Goal: Transaction & Acquisition: Purchase product/service

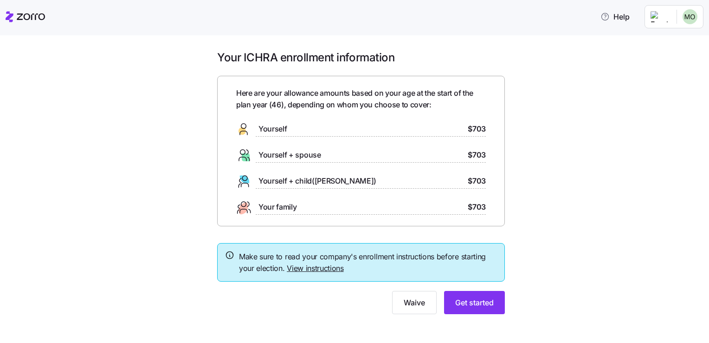
click at [316, 266] on link "View instructions" at bounding box center [315, 267] width 57 height 9
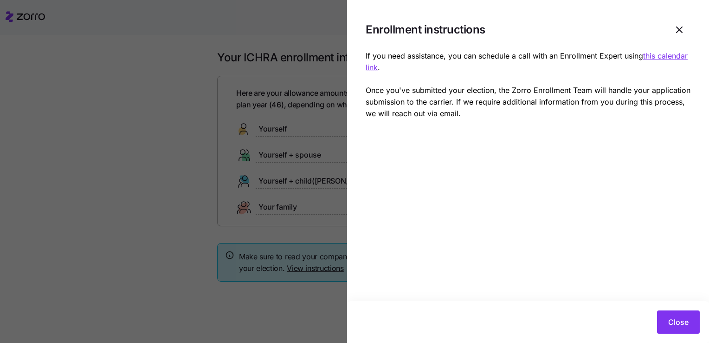
click at [649, 56] on u "this calendar link" at bounding box center [527, 61] width 322 height 21
click at [677, 26] on icon "button" at bounding box center [679, 29] width 11 height 11
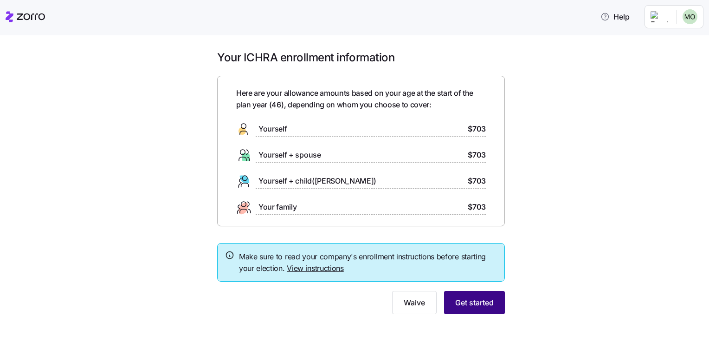
click at [474, 301] on span "Get started" at bounding box center [474, 302] width 39 height 11
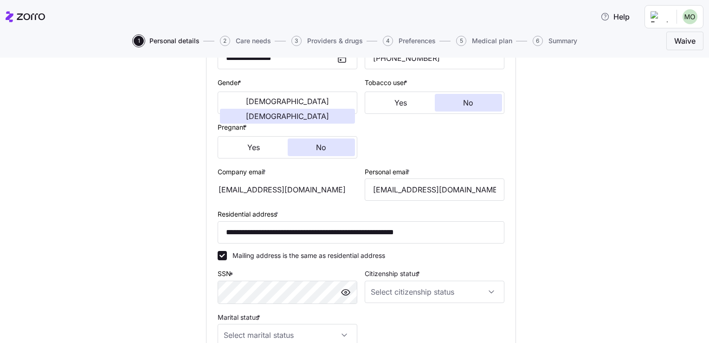
scroll to position [186, 0]
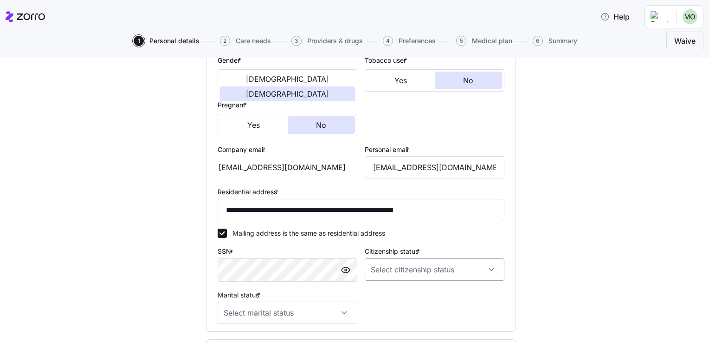
click at [409, 265] on input "Citizenship status *" at bounding box center [435, 269] width 140 height 22
click at [400, 202] on span "[DEMOGRAPHIC_DATA] citizen" at bounding box center [419, 201] width 94 height 10
type input "[DEMOGRAPHIC_DATA] citizen"
click at [335, 312] on input "Marital status *" at bounding box center [288, 312] width 140 height 22
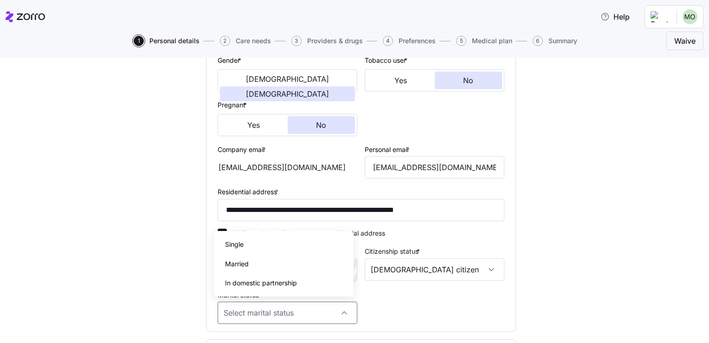
click at [249, 244] on div "Single" at bounding box center [284, 243] width 132 height 19
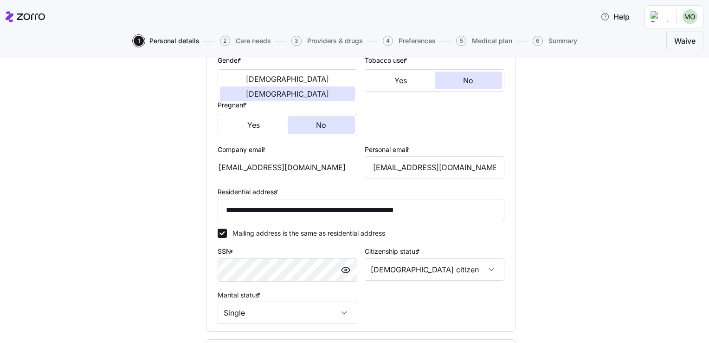
type input "Single"
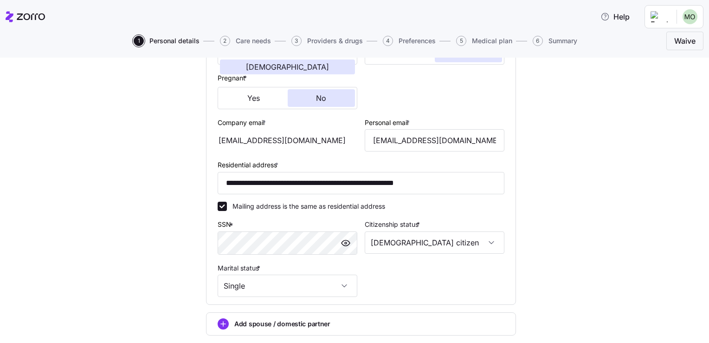
scroll to position [266, 0]
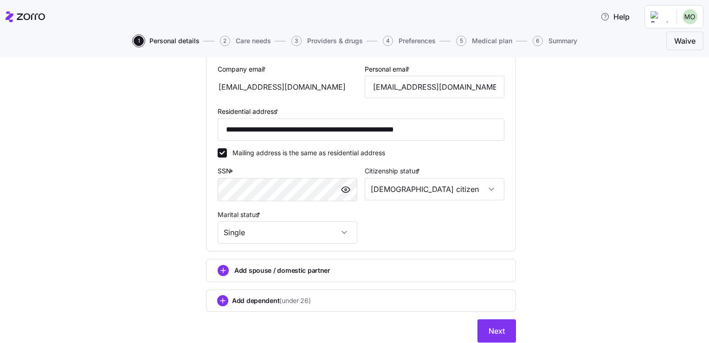
click at [263, 299] on span "Add dependent (under 26)" at bounding box center [271, 300] width 79 height 9
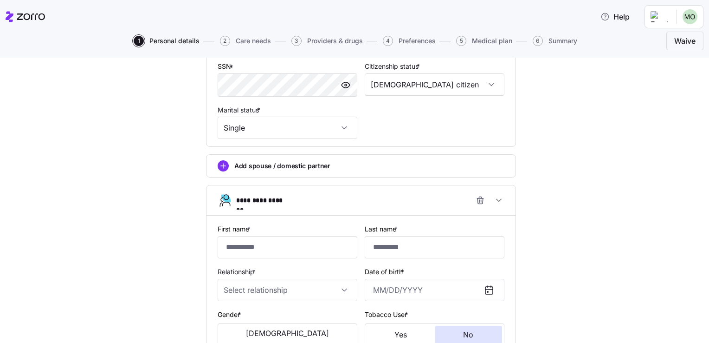
scroll to position [376, 0]
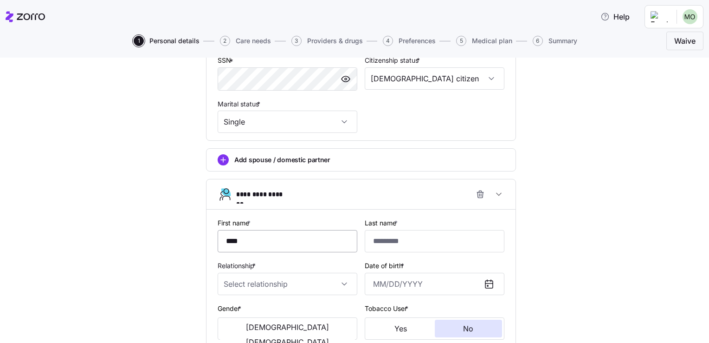
type input "*******"
type input "******"
click at [340, 281] on input "Relationship *" at bounding box center [288, 284] width 140 height 22
click at [234, 310] on span "Child" at bounding box center [232, 309] width 15 height 10
type input "Child"
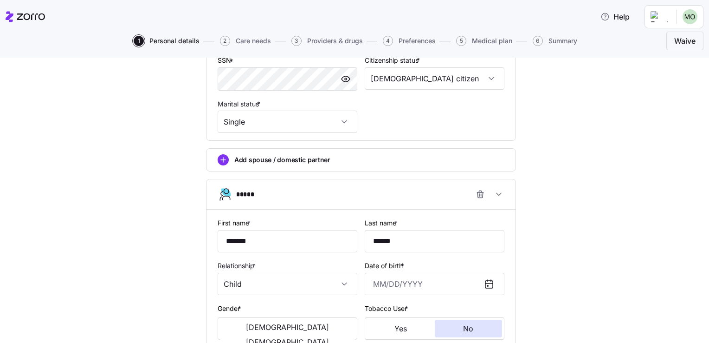
scroll to position [469, 0]
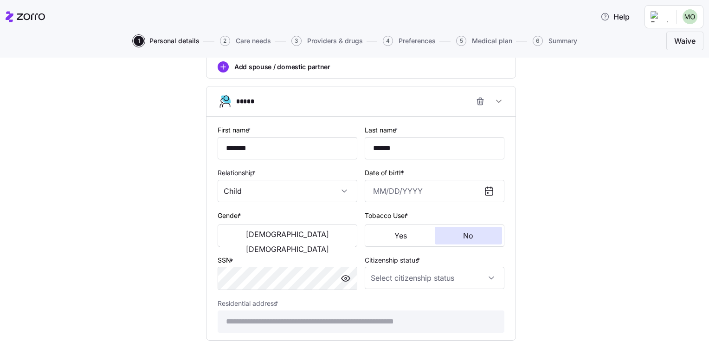
click at [486, 190] on icon at bounding box center [489, 190] width 7 height 0
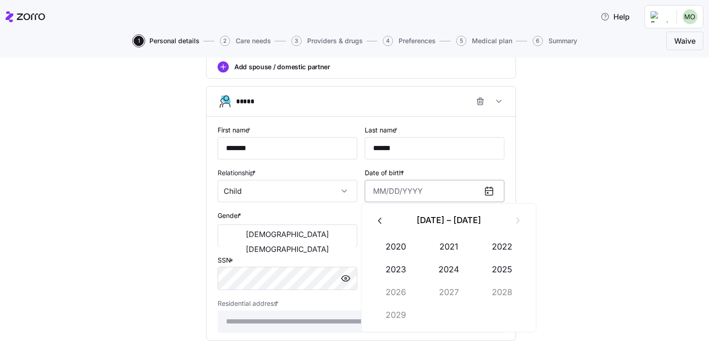
click at [385, 188] on input "Date of birth *" at bounding box center [435, 191] width 140 height 22
type input "[DATE]"
click at [246, 235] on span "[DEMOGRAPHIC_DATA]" at bounding box center [287, 233] width 83 height 7
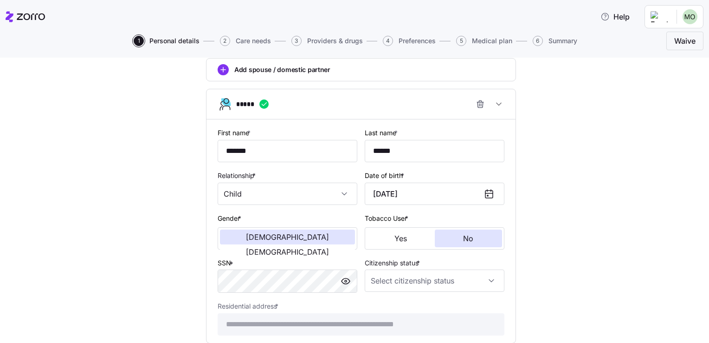
scroll to position [464, 0]
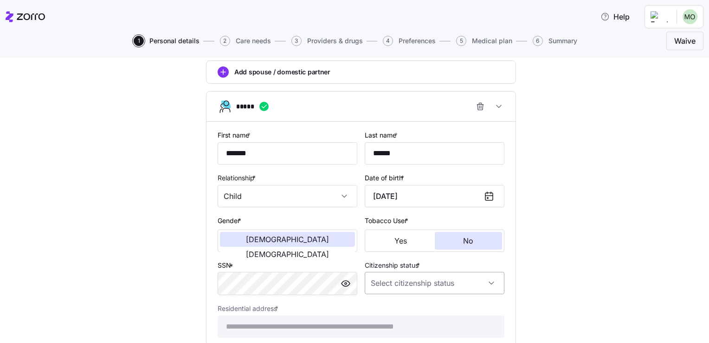
click at [481, 275] on input "Citizenship status *" at bounding box center [435, 283] width 140 height 22
click at [396, 214] on span "[DEMOGRAPHIC_DATA] citizen" at bounding box center [419, 213] width 94 height 10
type input "[DEMOGRAPHIC_DATA] citizen"
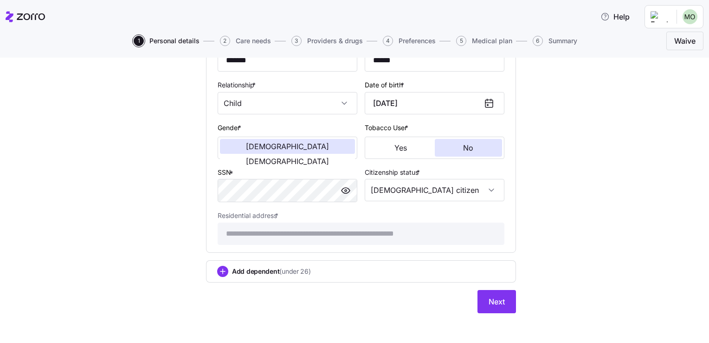
click at [251, 268] on span "Add dependent (under 26)" at bounding box center [271, 270] width 79 height 9
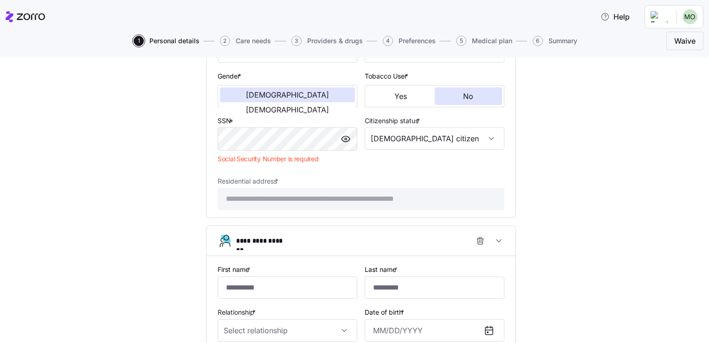
scroll to position [650, 0]
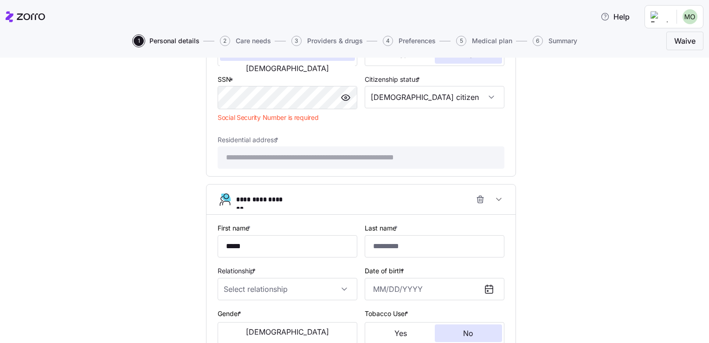
type input "*****"
type input "******"
click at [274, 287] on input "Relationship *" at bounding box center [288, 289] width 140 height 22
click at [241, 237] on div "Child" at bounding box center [284, 236] width 132 height 19
type input "Child"
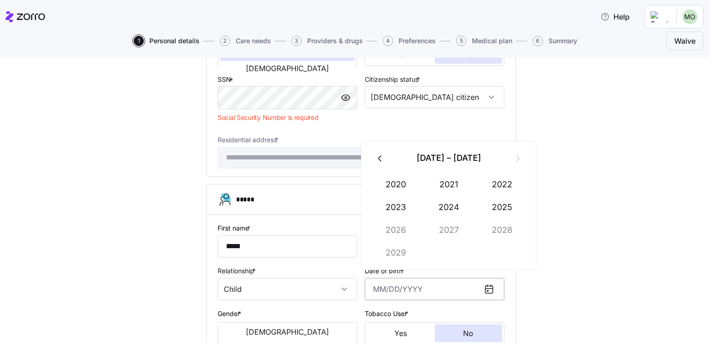
click at [445, 285] on input "Date of birth *" at bounding box center [435, 289] width 140 height 22
type input "[DATE]"
click at [256, 329] on span "[DEMOGRAPHIC_DATA]" at bounding box center [287, 331] width 83 height 7
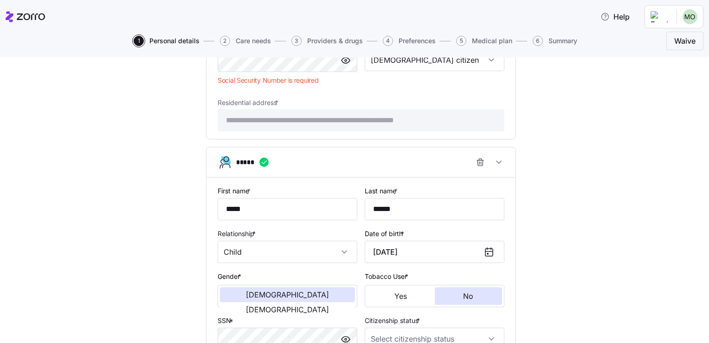
scroll to position [743, 0]
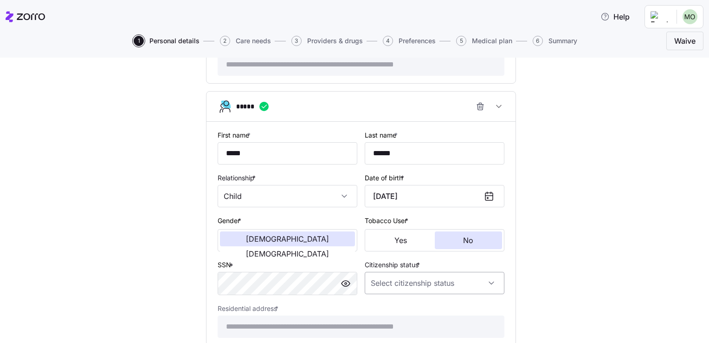
click at [438, 278] on input "Citizenship status *" at bounding box center [435, 283] width 140 height 22
click at [406, 212] on div "[DEMOGRAPHIC_DATA] citizen" at bounding box center [431, 211] width 132 height 19
type input "[DEMOGRAPHIC_DATA] citizen"
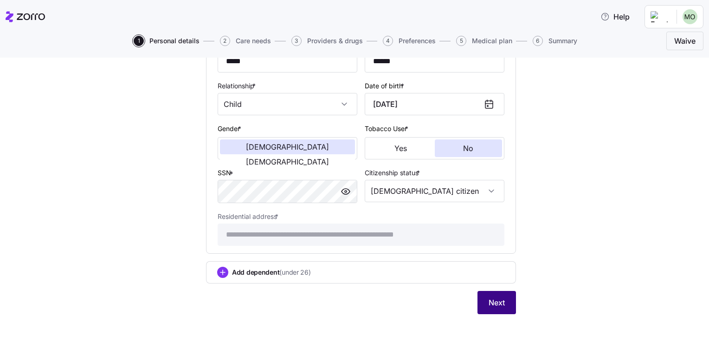
click at [500, 297] on span "Next" at bounding box center [497, 302] width 16 height 11
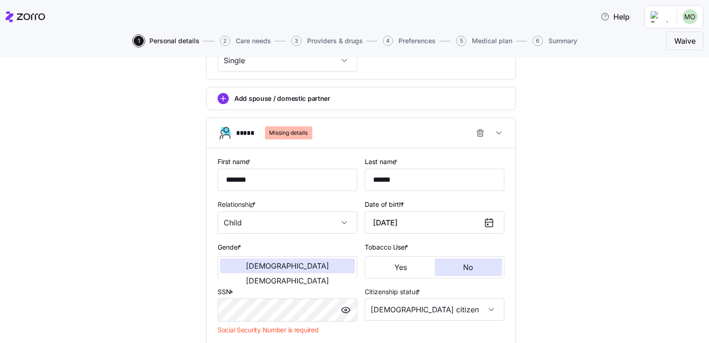
scroll to position [387, 0]
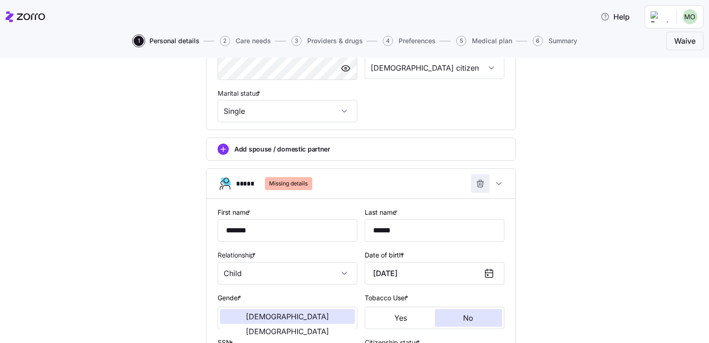
click at [478, 182] on icon "button" at bounding box center [481, 185] width 6 height 6
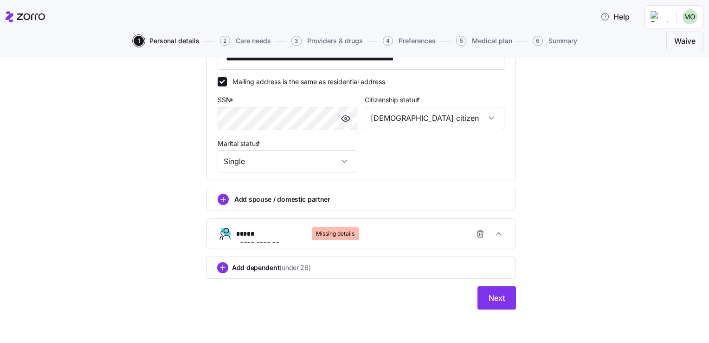
scroll to position [335, 0]
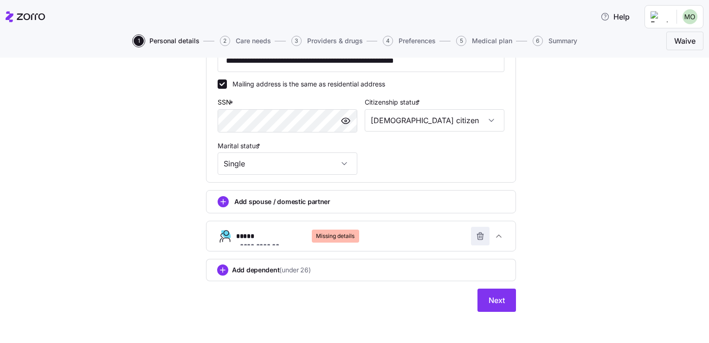
click at [476, 233] on icon "button" at bounding box center [480, 235] width 9 height 9
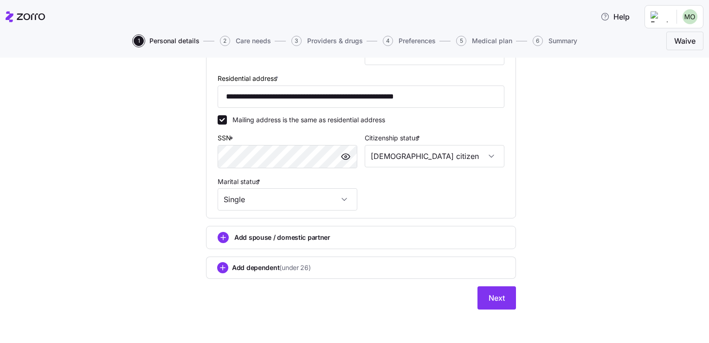
scroll to position [297, 0]
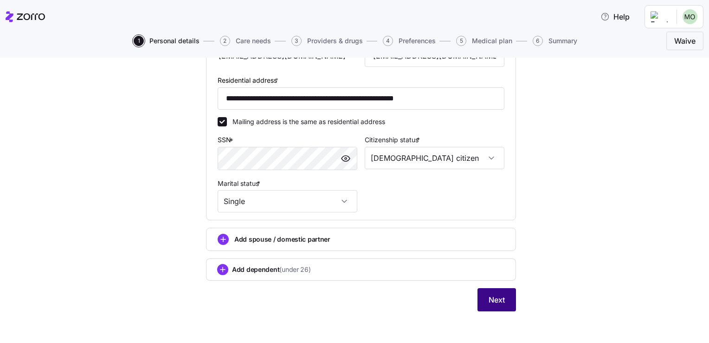
click at [498, 298] on span "Next" at bounding box center [497, 299] width 16 height 11
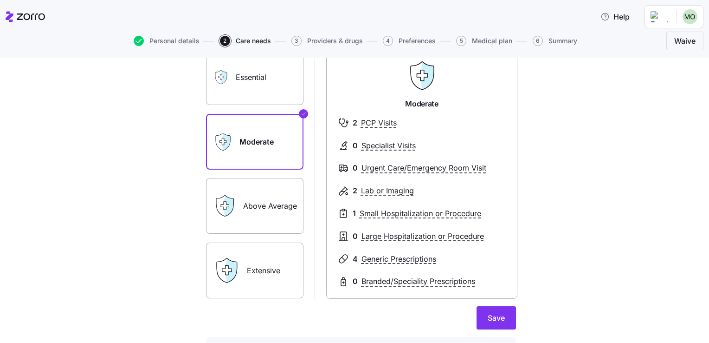
scroll to position [46, 0]
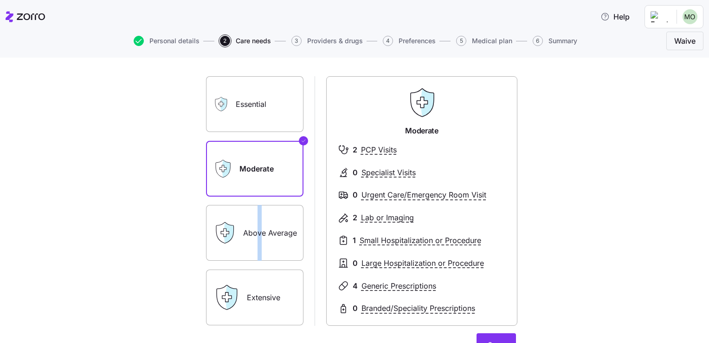
click at [256, 233] on label "Above Average" at bounding box center [254, 233] width 97 height 56
drag, startPoint x: 256, startPoint y: 233, endPoint x: 221, endPoint y: 232, distance: 34.8
click at [221, 232] on icon at bounding box center [225, 232] width 8 height 8
click at [241, 107] on label "Essential" at bounding box center [254, 104] width 97 height 56
click at [0, 0] on input "Essential" at bounding box center [0, 0] width 0 height 0
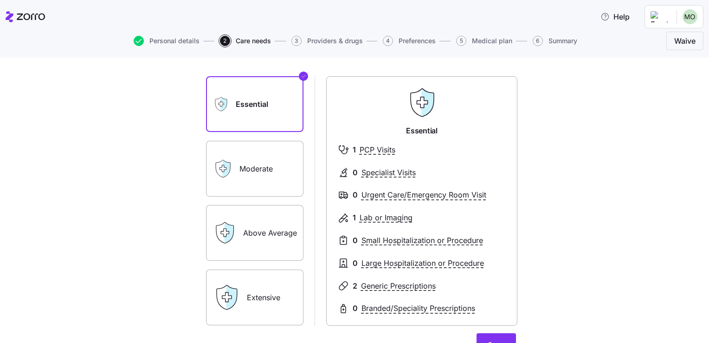
click at [233, 173] on div "Moderate" at bounding box center [254, 169] width 97 height 56
click at [220, 168] on icon at bounding box center [223, 168] width 6 height 6
click at [297, 141] on label "Moderate" at bounding box center [254, 169] width 97 height 56
click at [0, 0] on input "Moderate" at bounding box center [0, 0] width 0 height 0
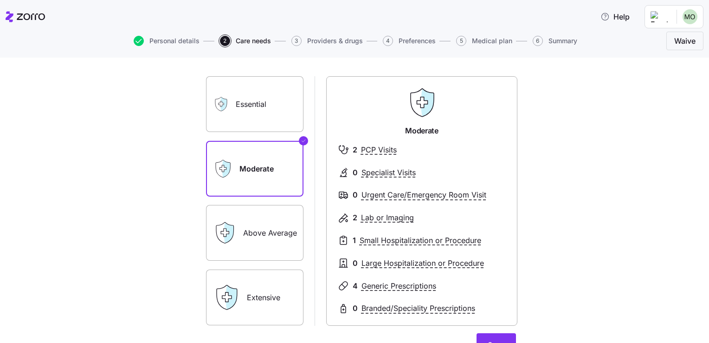
click at [297, 207] on label "Above Average" at bounding box center [254, 233] width 97 height 56
click at [0, 0] on input "Above Average" at bounding box center [0, 0] width 0 height 0
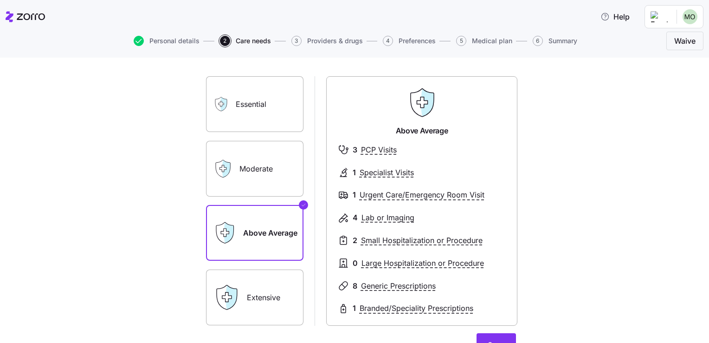
click at [297, 141] on label "Moderate" at bounding box center [254, 169] width 97 height 56
click at [0, 0] on input "Moderate" at bounding box center [0, 0] width 0 height 0
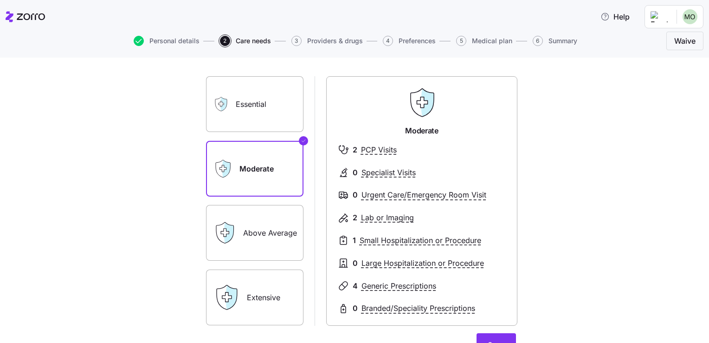
click at [297, 205] on label "Above Average" at bounding box center [254, 233] width 97 height 56
click at [0, 0] on input "Above Average" at bounding box center [0, 0] width 0 height 0
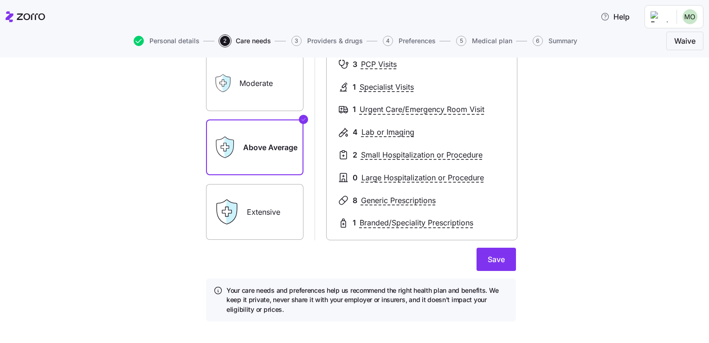
scroll to position [139, 0]
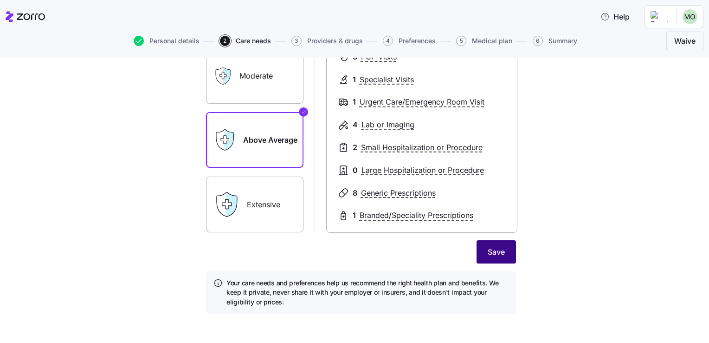
click at [492, 254] on span "Save" at bounding box center [496, 251] width 17 height 11
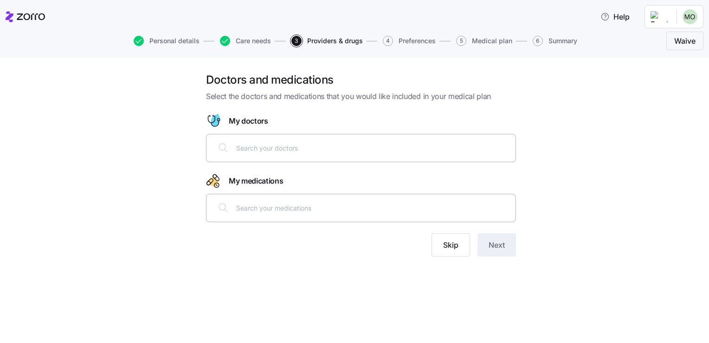
click at [262, 148] on input "text" at bounding box center [373, 148] width 274 height 10
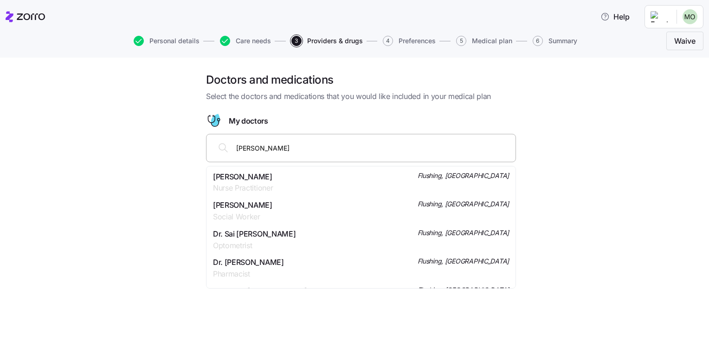
type input "[PERSON_NAME]"
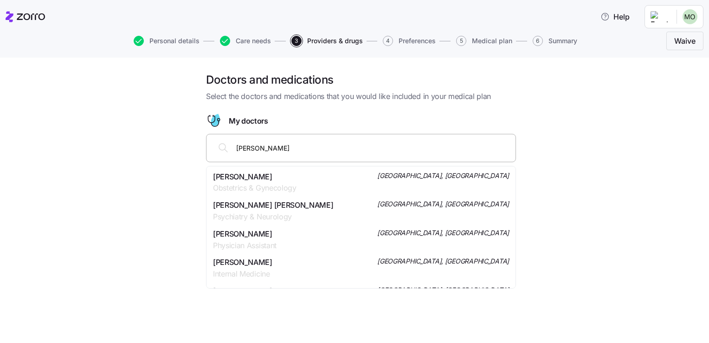
click at [242, 174] on span "[PERSON_NAME]" at bounding box center [255, 177] width 84 height 12
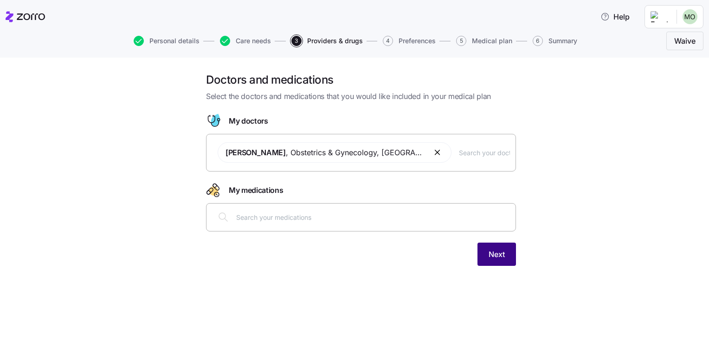
click at [502, 251] on span "Next" at bounding box center [497, 253] width 16 height 11
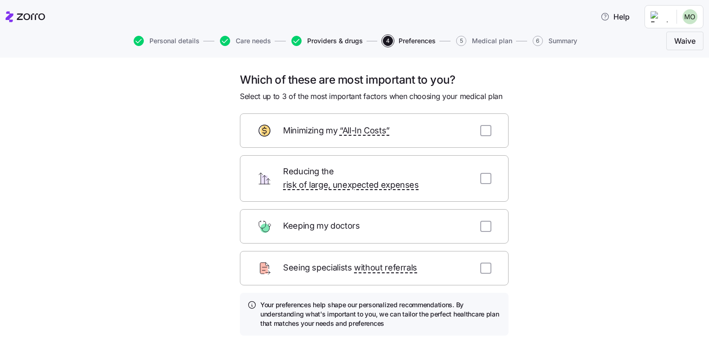
click at [330, 40] on span "Providers & drugs" at bounding box center [335, 41] width 56 height 6
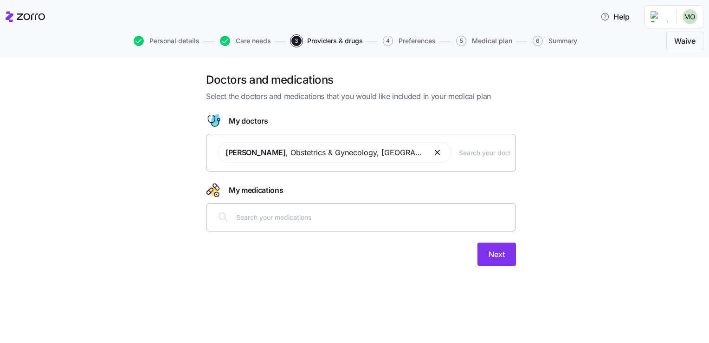
click at [493, 155] on input "text" at bounding box center [484, 152] width 51 height 10
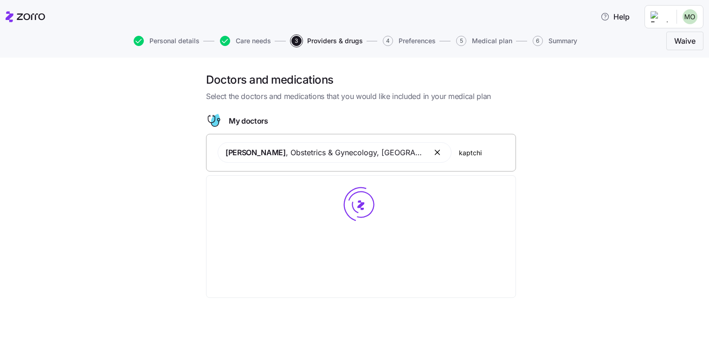
type input "kaptchit"
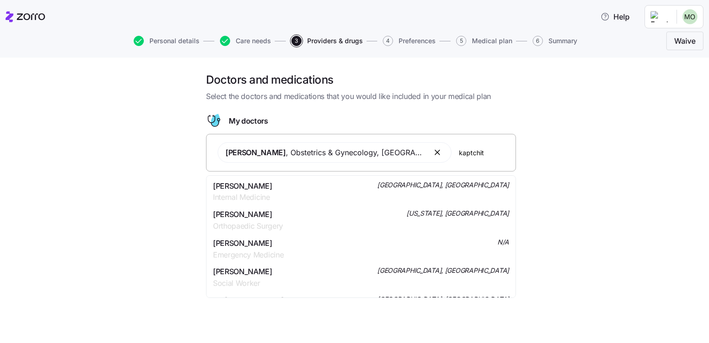
click at [273, 184] on span "[PERSON_NAME]" at bounding box center [242, 186] width 59 height 12
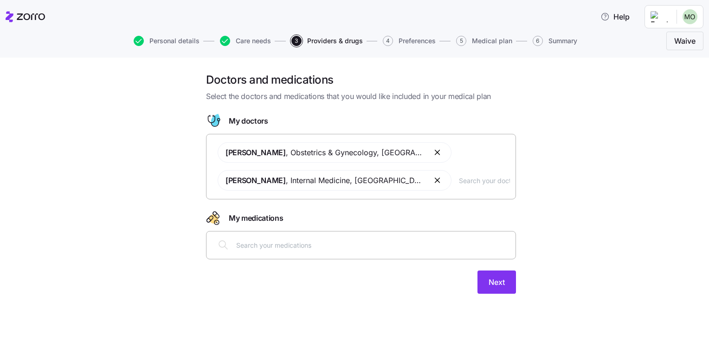
click at [282, 242] on input "text" at bounding box center [373, 245] width 274 height 10
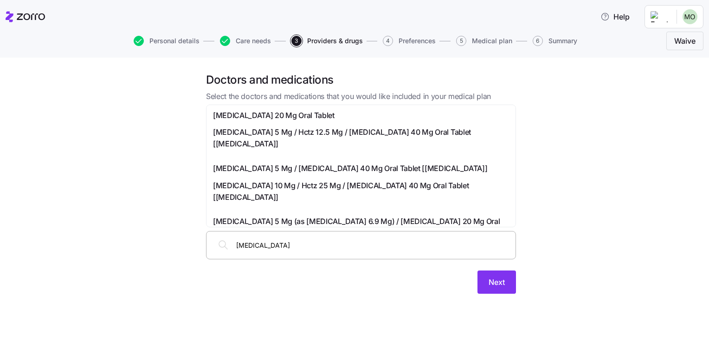
type input "[MEDICAL_DATA]"
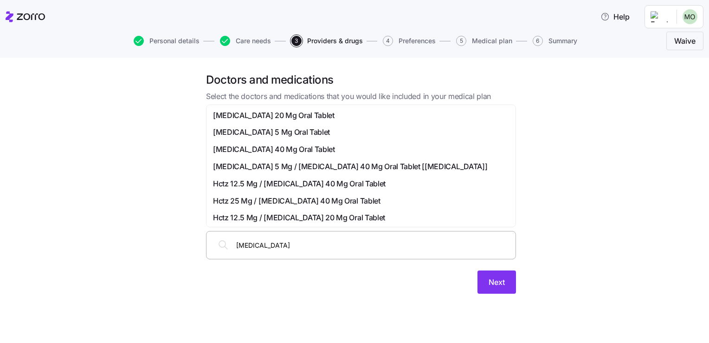
click at [313, 117] on span "[MEDICAL_DATA] 20 Mg Oral Tablet" at bounding box center [274, 116] width 122 height 12
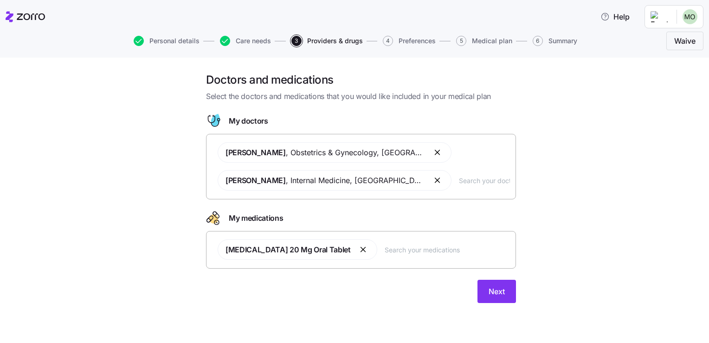
click at [370, 248] on button "button" at bounding box center [363, 249] width 11 height 11
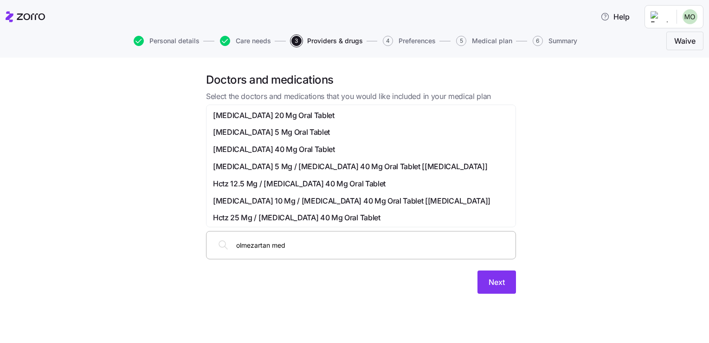
type input "olmezartan medo"
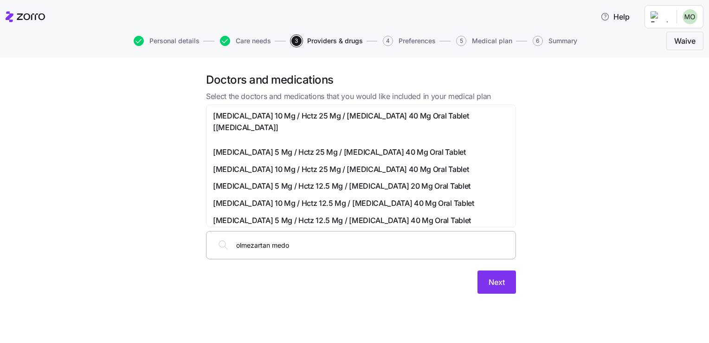
scroll to position [208, 0]
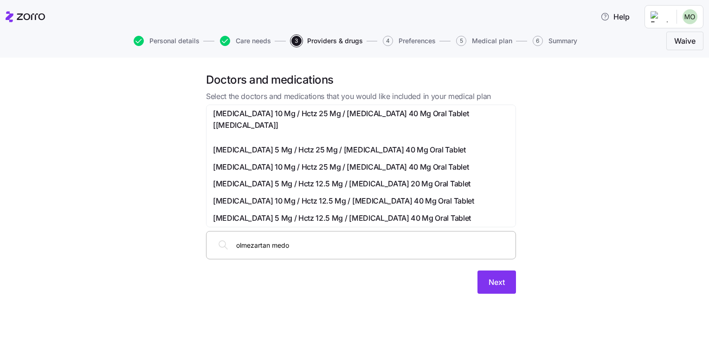
click at [454, 184] on span "[MEDICAL_DATA] 5 Mg / Hctz 12.5 Mg / [MEDICAL_DATA] 20 Mg Oral Tablet" at bounding box center [342, 184] width 258 height 12
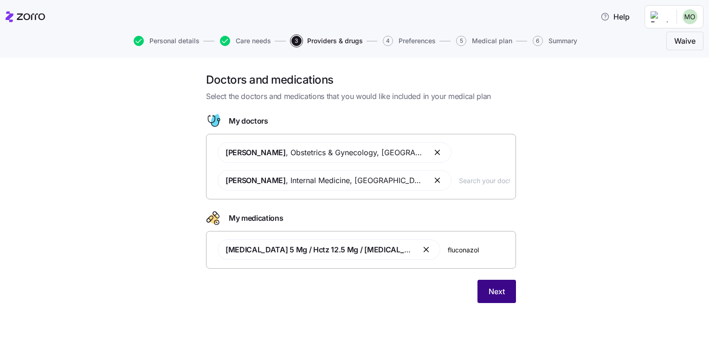
type input "[MEDICAL_DATA]"
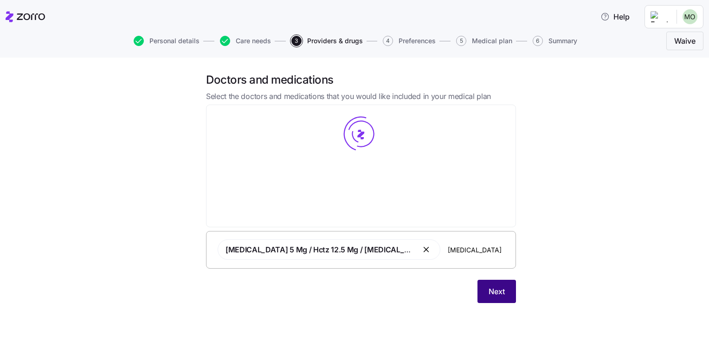
scroll to position [0, 0]
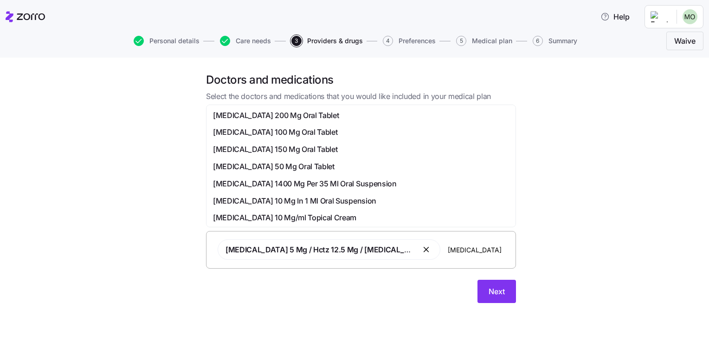
click at [314, 148] on span "[MEDICAL_DATA] 150 Mg Oral Tablet" at bounding box center [275, 149] width 124 height 12
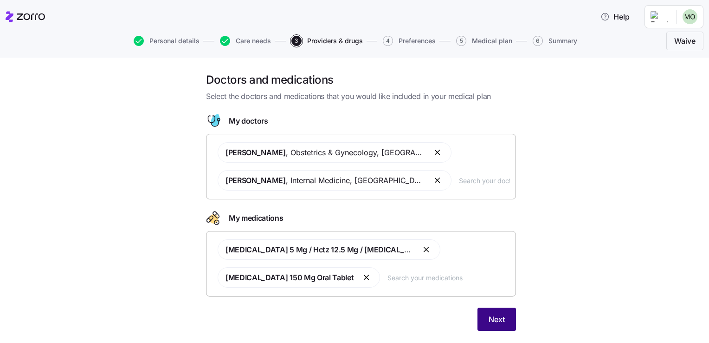
click at [501, 322] on span "Next" at bounding box center [497, 318] width 16 height 11
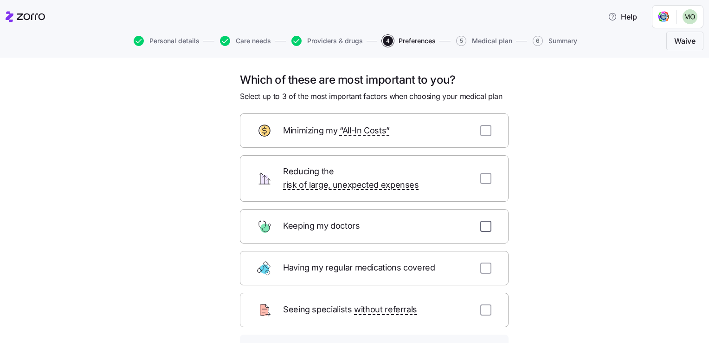
click at [483, 221] on input "checkbox" at bounding box center [485, 226] width 11 height 11
checkbox input "true"
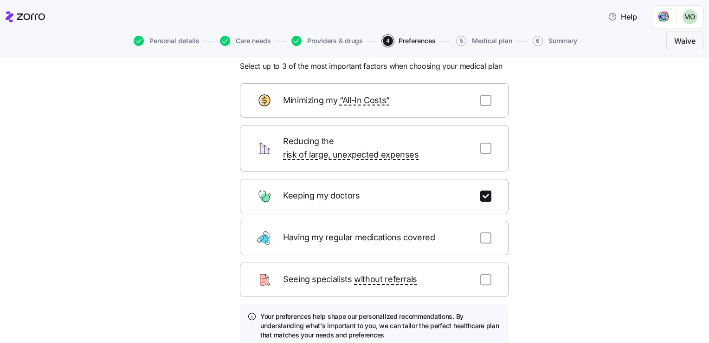
scroll to position [46, 0]
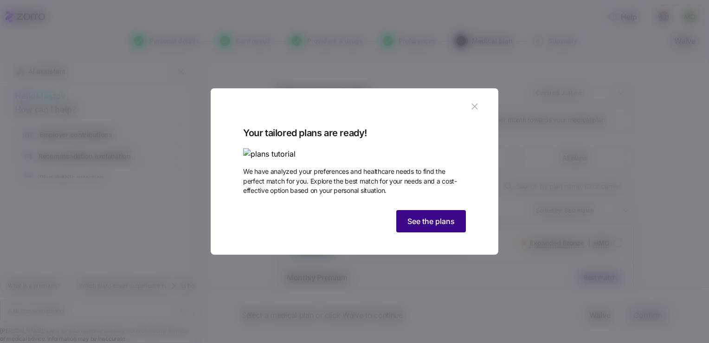
click at [447, 227] on span "See the plans" at bounding box center [431, 220] width 47 height 11
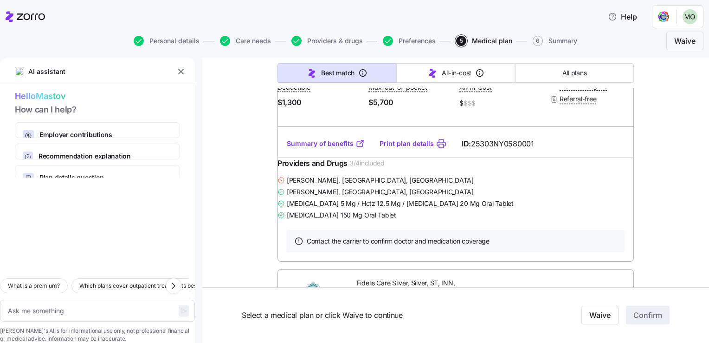
scroll to position [5060, 0]
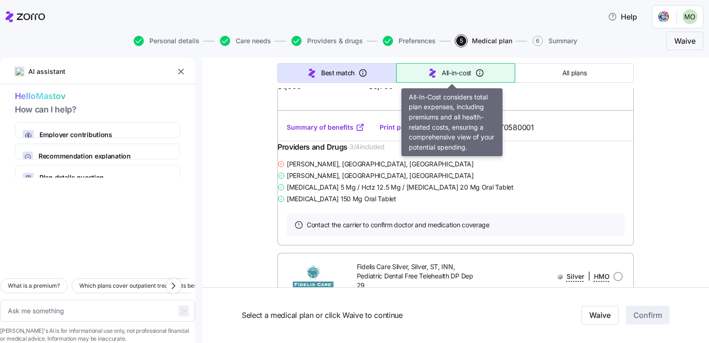
click at [443, 67] on button "All-in-cost" at bounding box center [455, 72] width 119 height 19
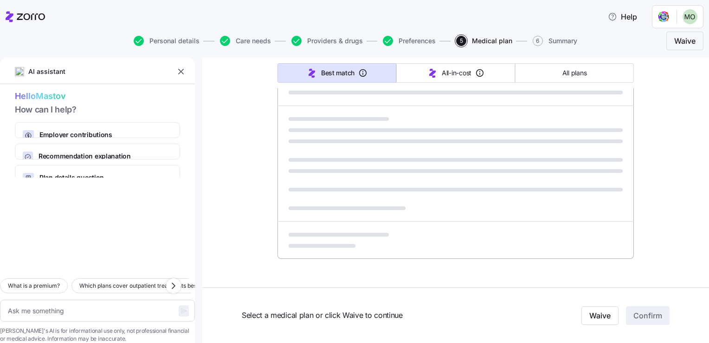
type textarea "x"
type input "Sorted by: All-in-cost"
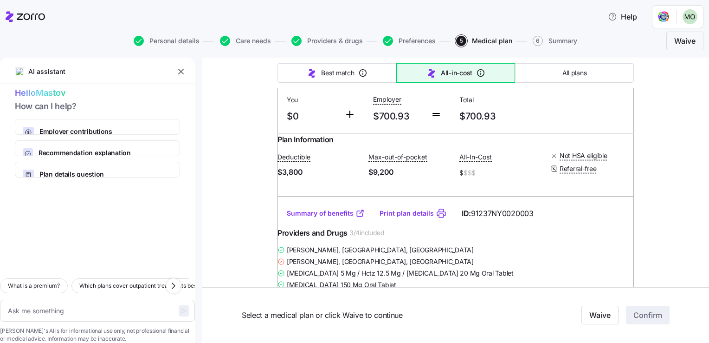
scroll to position [46, 0]
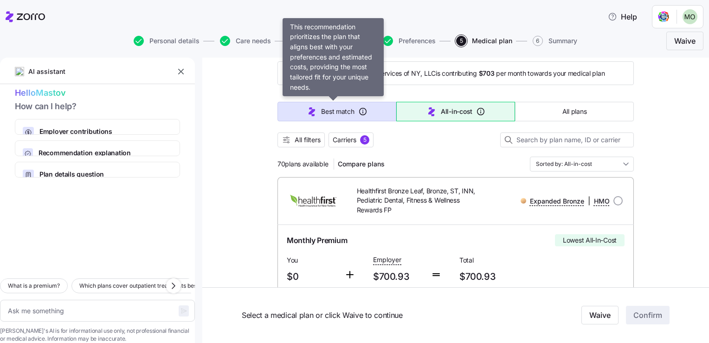
click at [327, 112] on span "Best match" at bounding box center [337, 111] width 33 height 9
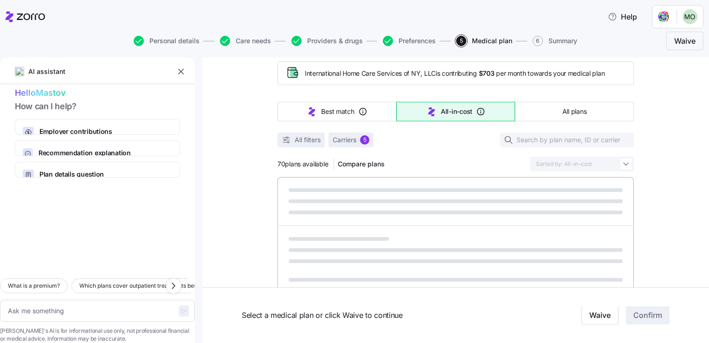
type textarea "x"
type input "Sorted by: Best match"
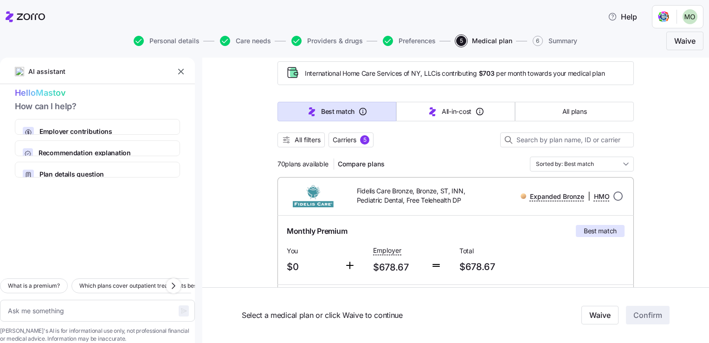
click at [614, 195] on input "radio" at bounding box center [618, 195] width 9 height 9
radio input "true"
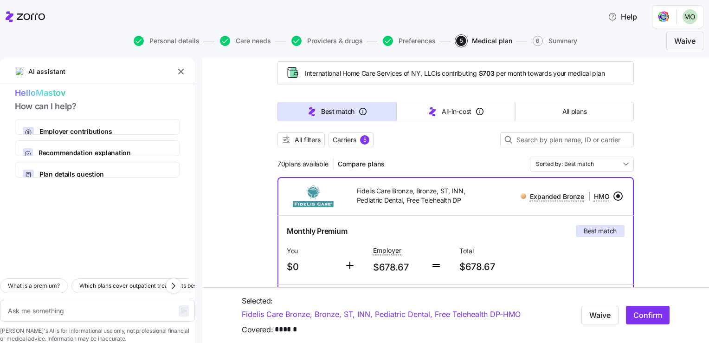
click at [614, 195] on input "radio" at bounding box center [618, 195] width 9 height 9
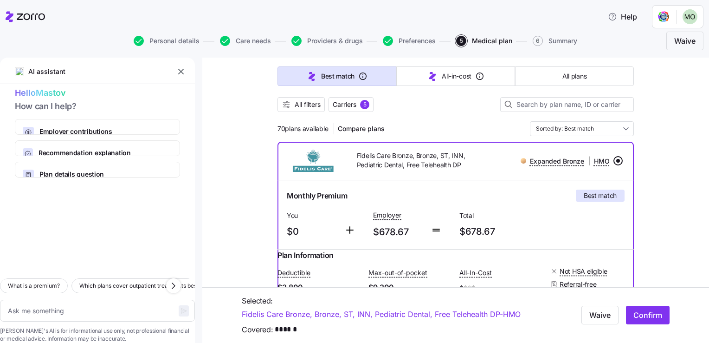
scroll to position [93, 0]
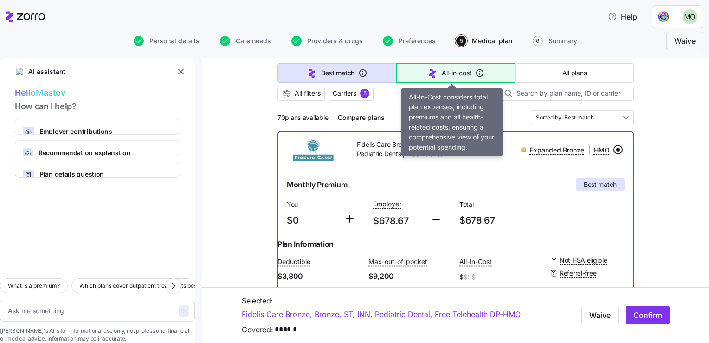
click at [442, 68] on span "All-in-cost" at bounding box center [457, 72] width 30 height 9
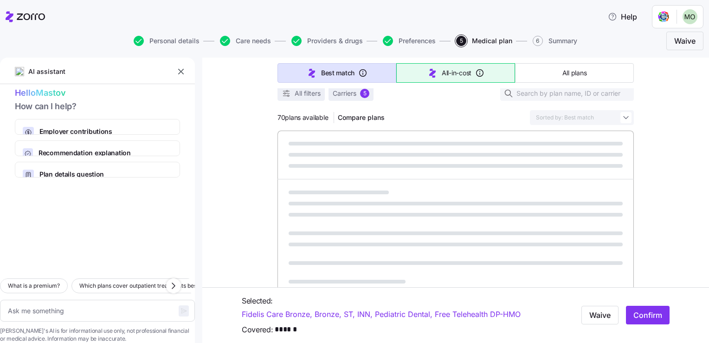
type textarea "x"
type input "Sorted by: All-in-cost"
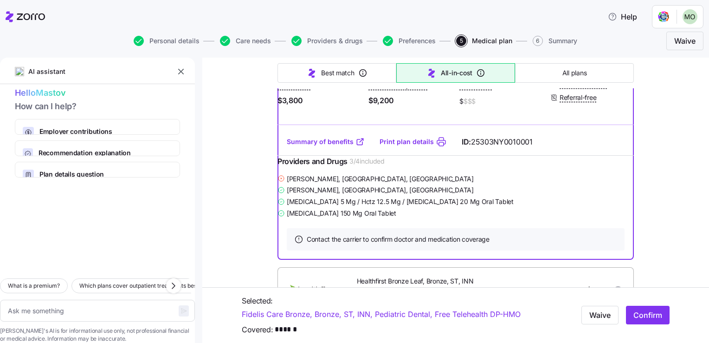
scroll to position [592, 0]
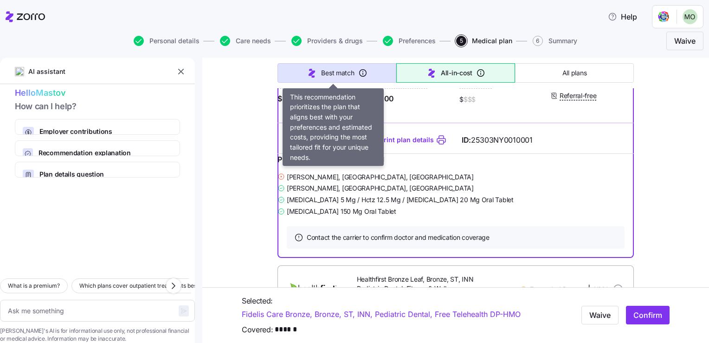
click at [342, 71] on span "Best match" at bounding box center [337, 72] width 33 height 9
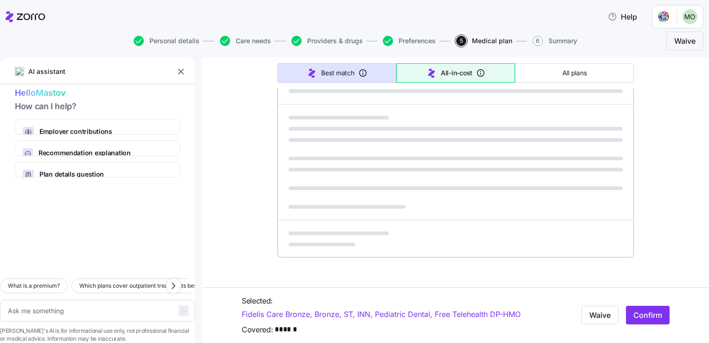
type textarea "x"
type input "Sorted by: Best match"
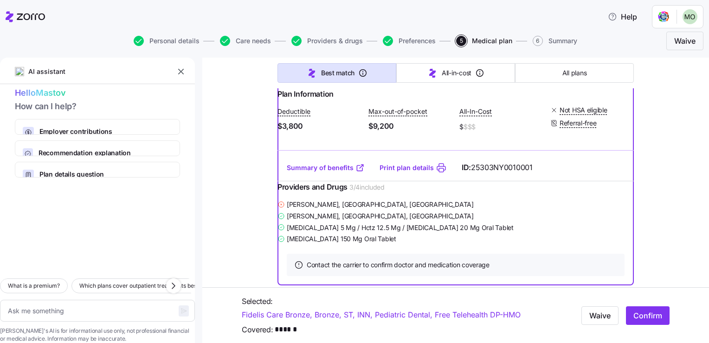
scroll to position [0, 0]
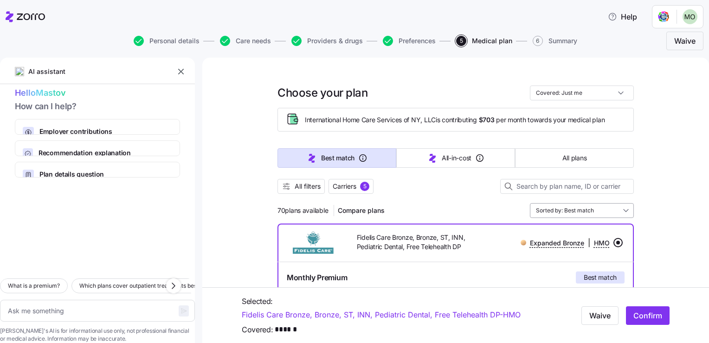
click at [623, 212] on input "Sorted by: Best match" at bounding box center [582, 210] width 104 height 15
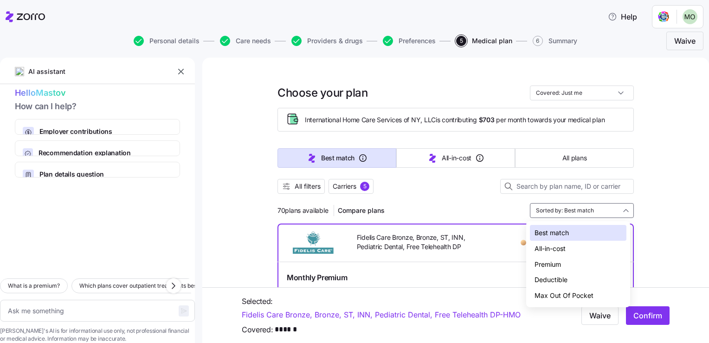
click at [566, 232] on div "Best match" at bounding box center [578, 233] width 97 height 16
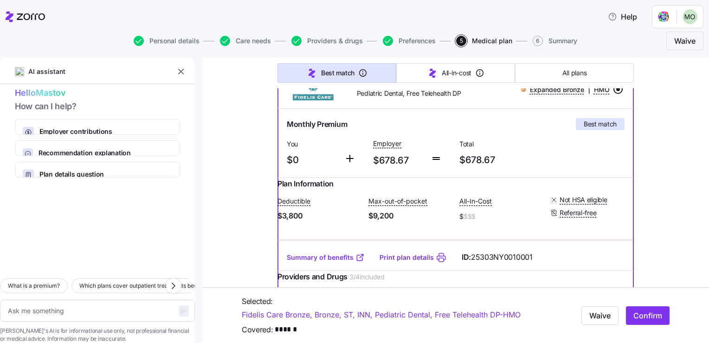
scroll to position [93, 0]
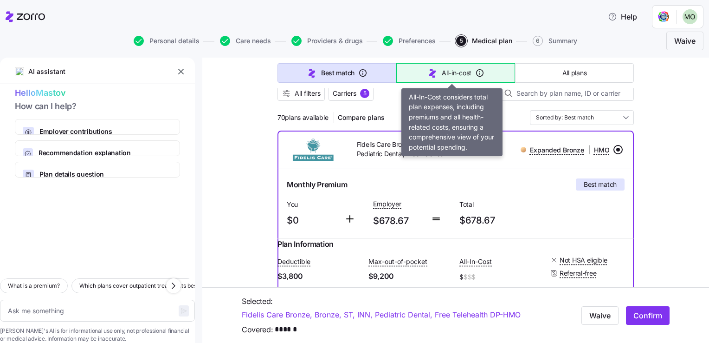
click at [459, 74] on span "All-in-cost" at bounding box center [457, 72] width 30 height 9
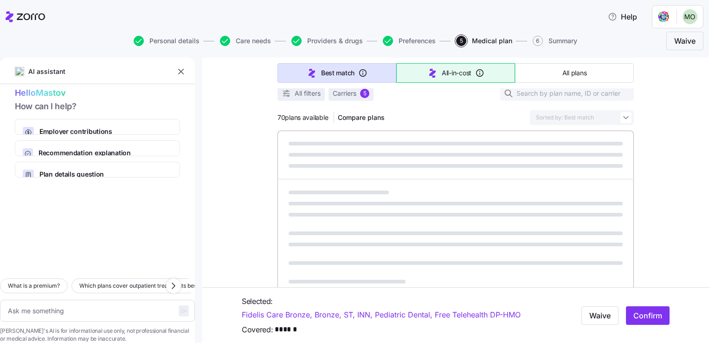
type textarea "x"
type input "Sorted by: All-in-cost"
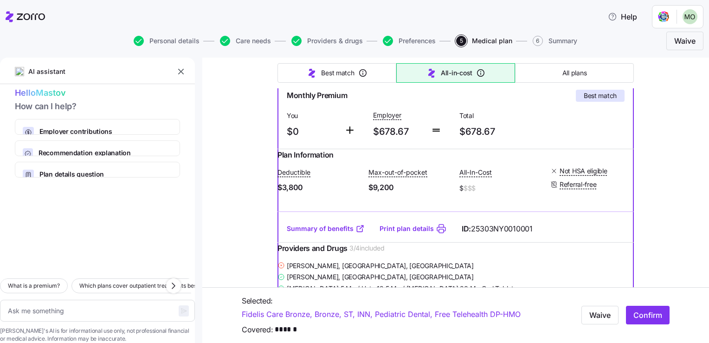
scroll to position [494, 0]
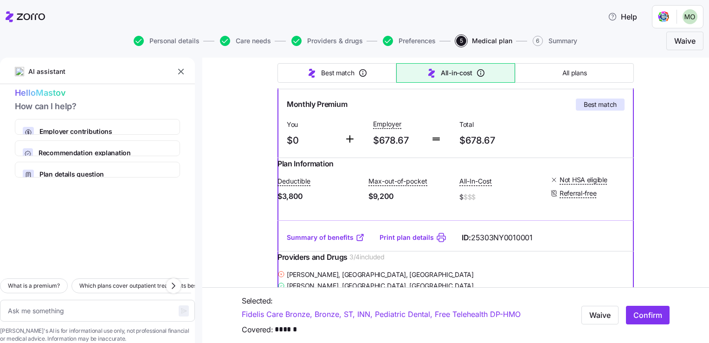
click at [615, 74] on input "radio" at bounding box center [618, 69] width 9 height 9
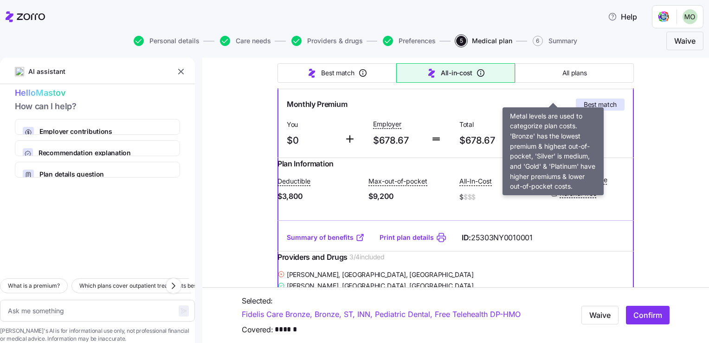
click at [570, 74] on span "Expanded Bronze" at bounding box center [557, 69] width 54 height 9
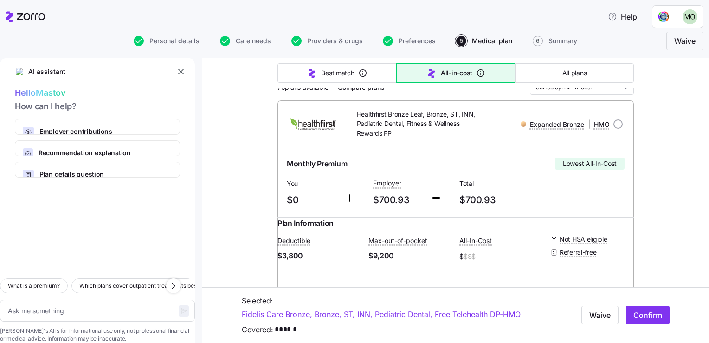
scroll to position [0, 0]
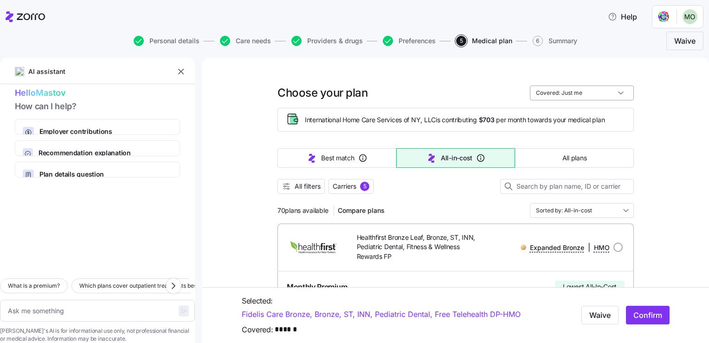
click at [617, 90] on input "Covered: Just me" at bounding box center [582, 92] width 104 height 15
click at [568, 115] on div "Just me" at bounding box center [578, 116] width 97 height 16
click at [589, 157] on button "All plans" at bounding box center [574, 157] width 119 height 19
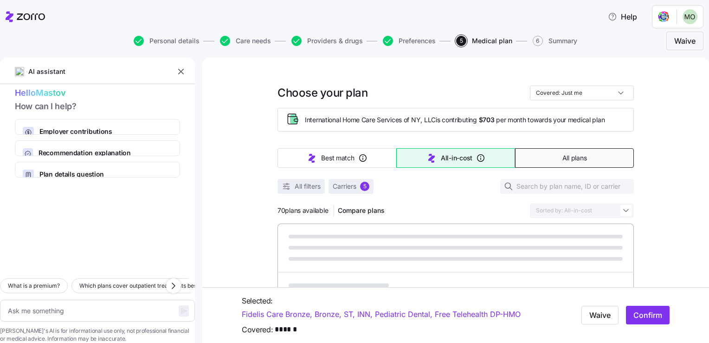
type textarea "x"
type input "Sorted by: Premium"
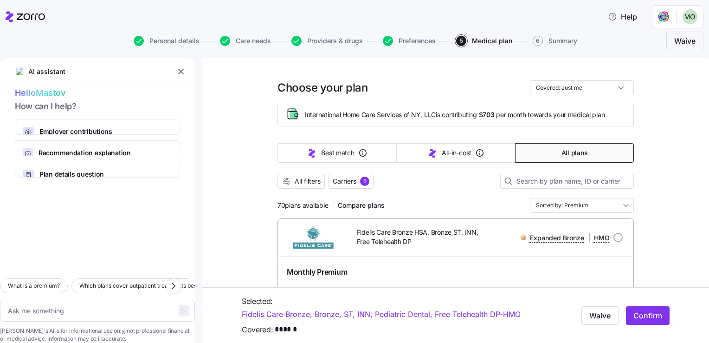
scroll to position [2, 0]
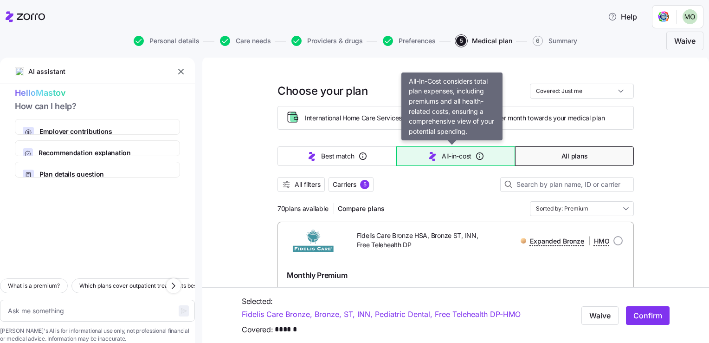
click at [433, 156] on icon "button" at bounding box center [432, 155] width 11 height 11
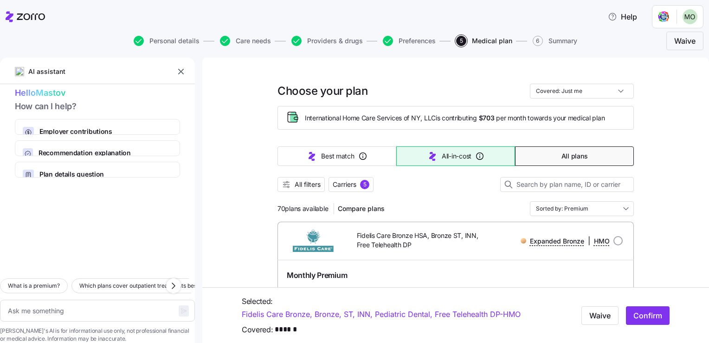
type textarea "x"
type input "Sorted by: All-in-cost"
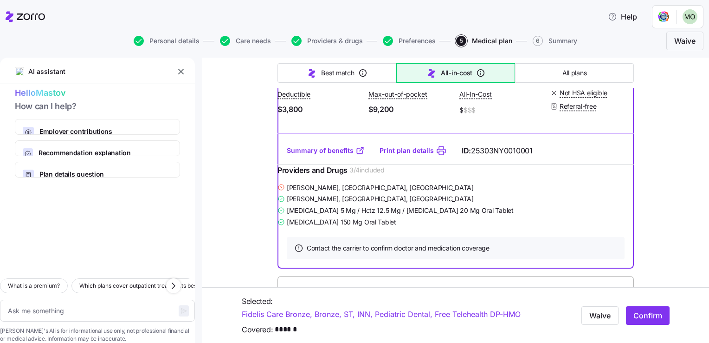
scroll to position [592, 0]
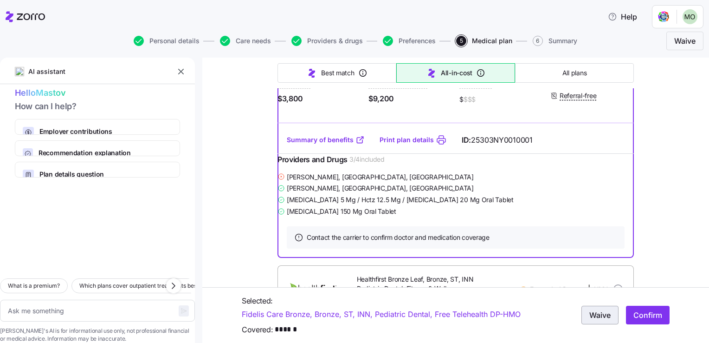
click at [590, 310] on span "Waive" at bounding box center [600, 314] width 21 height 11
type textarea "x"
radio input "false"
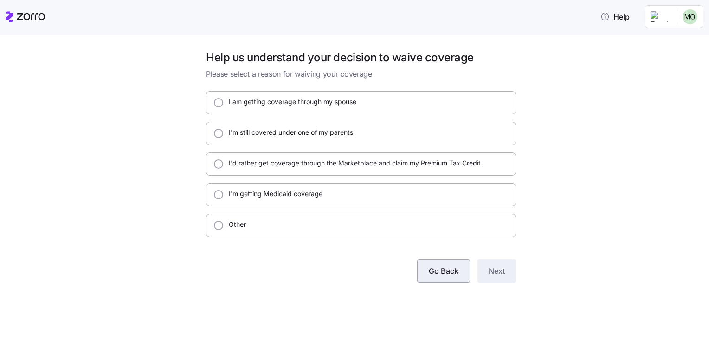
click at [460, 274] on button "Go Back" at bounding box center [443, 270] width 53 height 23
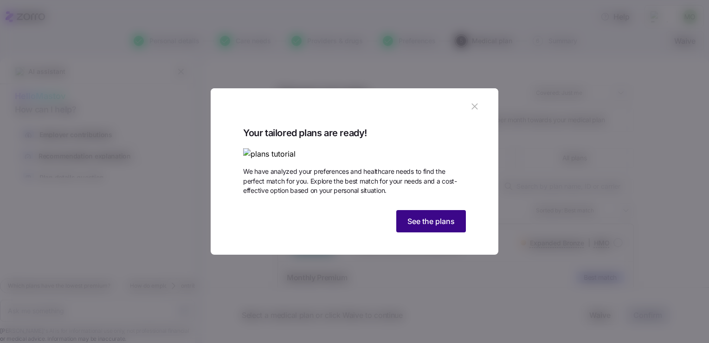
click at [427, 227] on span "See the plans" at bounding box center [431, 220] width 47 height 11
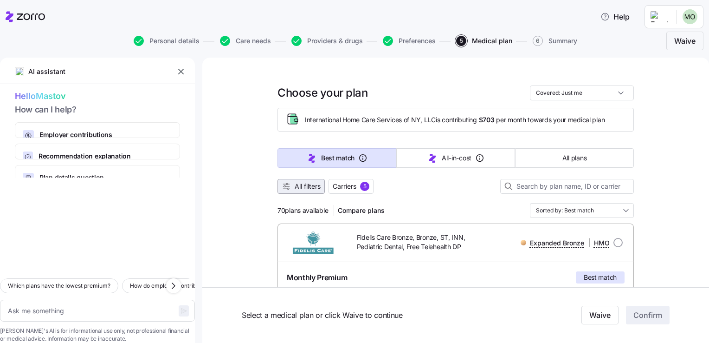
click at [310, 188] on span "All filters" at bounding box center [308, 186] width 26 height 9
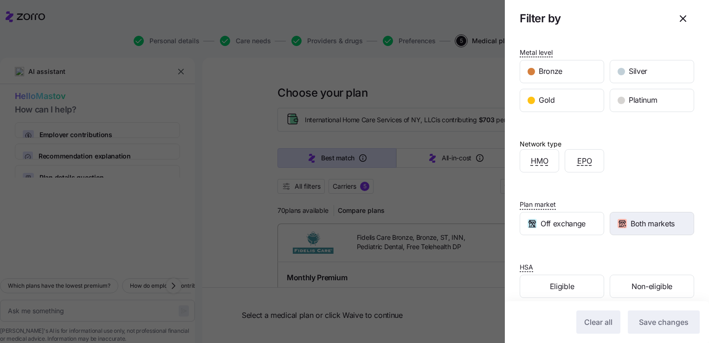
scroll to position [126, 0]
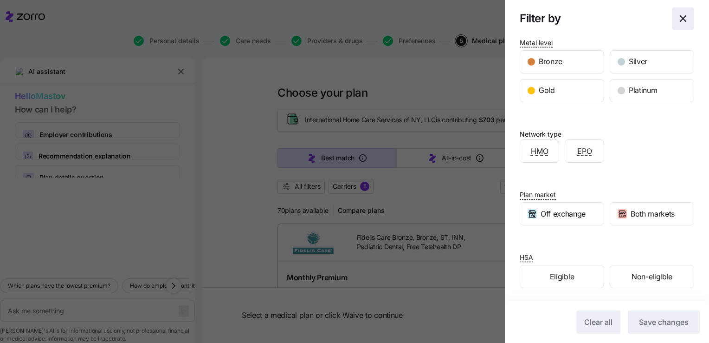
click at [678, 15] on icon "button" at bounding box center [683, 18] width 11 height 11
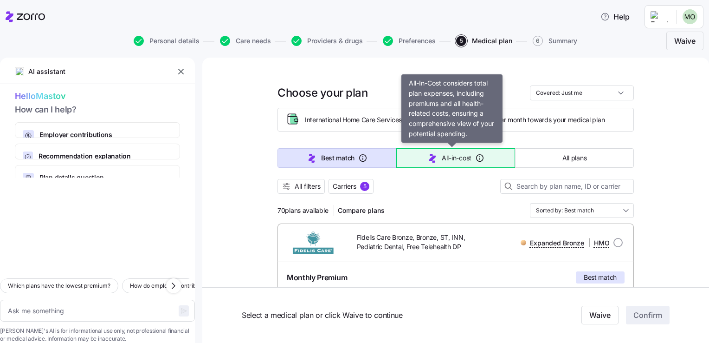
click at [458, 159] on span "All-in-cost" at bounding box center [457, 157] width 30 height 9
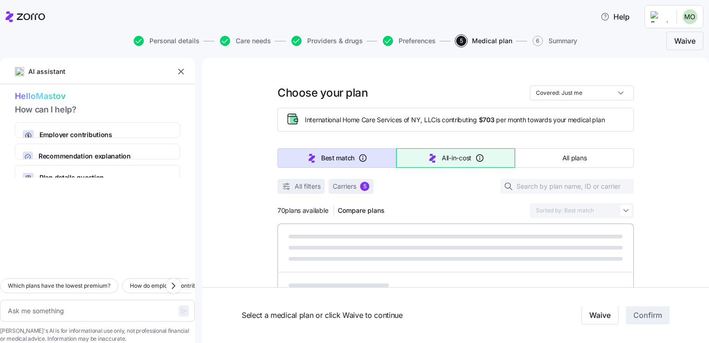
type textarea "x"
type input "Sorted by: All-in-cost"
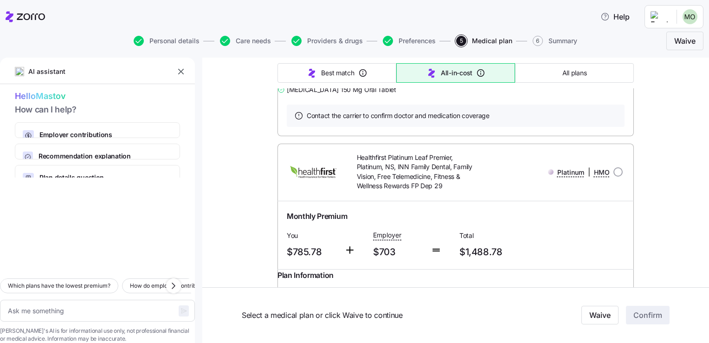
scroll to position [9, 0]
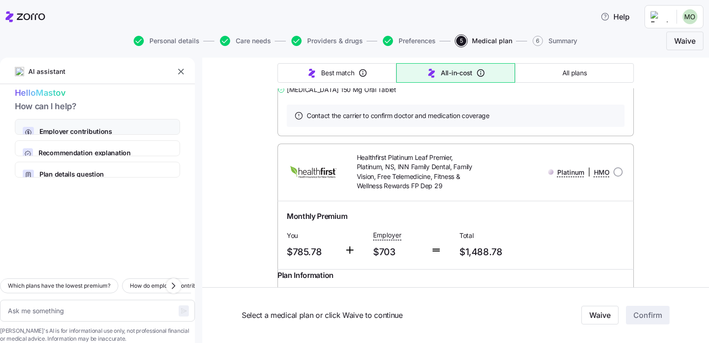
click at [114, 127] on span "Employer contributions" at bounding box center [101, 131] width 124 height 9
type textarea "x"
type textarea "Can you explain how my employer contributions work and how they affect my month…"
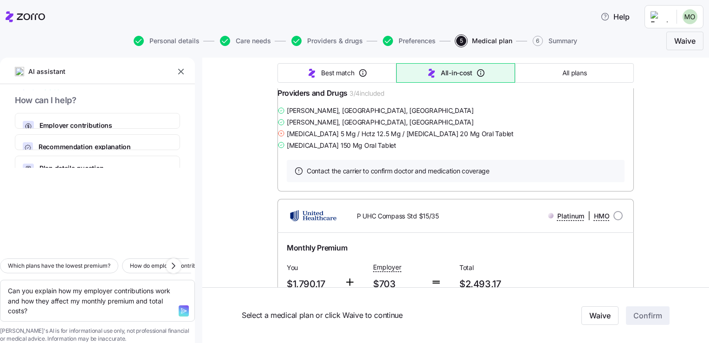
scroll to position [596, 0]
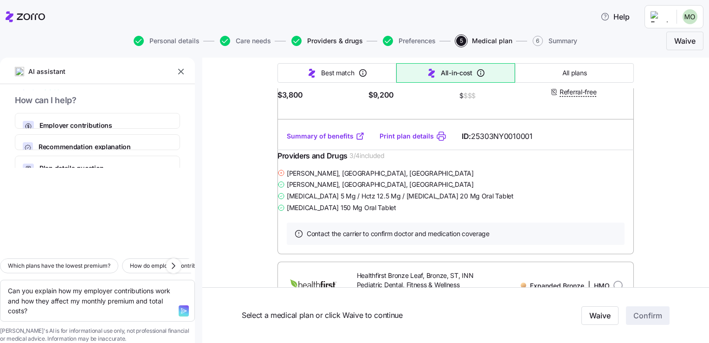
click at [339, 40] on span "Providers & drugs" at bounding box center [335, 41] width 56 height 6
type textarea "x"
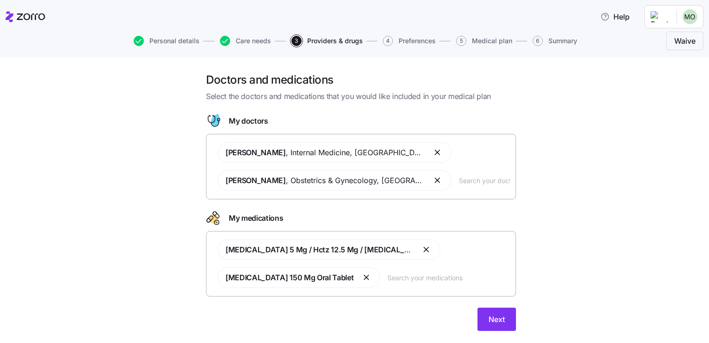
click at [423, 249] on button "button" at bounding box center [427, 249] width 11 height 11
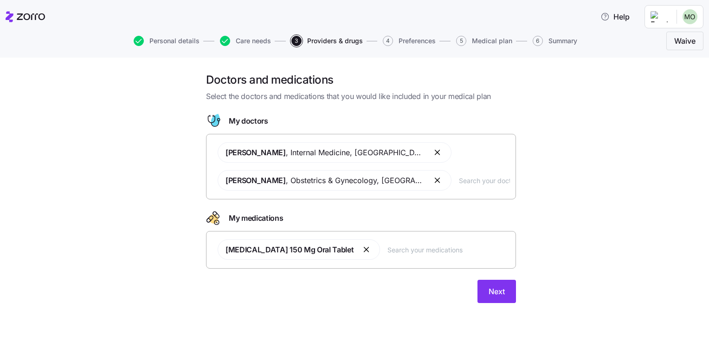
click at [436, 254] on input "text" at bounding box center [449, 249] width 123 height 10
type input "[MEDICAL_DATA]"
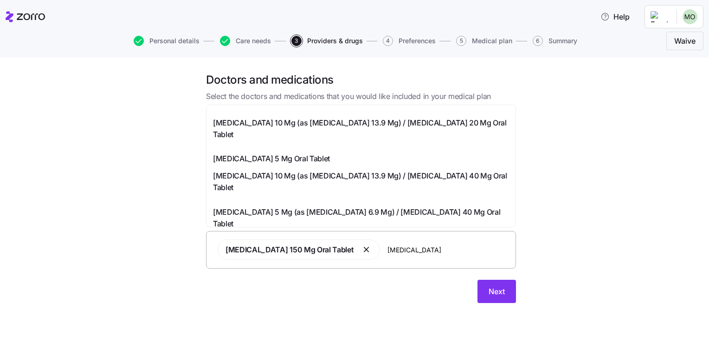
scroll to position [68, 0]
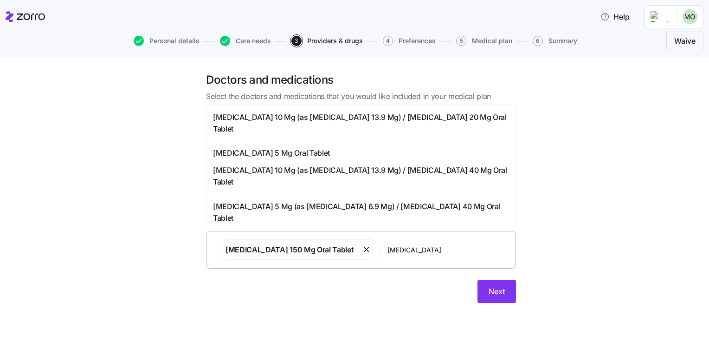
click at [307, 150] on span "[MEDICAL_DATA] 5 Mg Oral Tablet" at bounding box center [271, 153] width 117 height 12
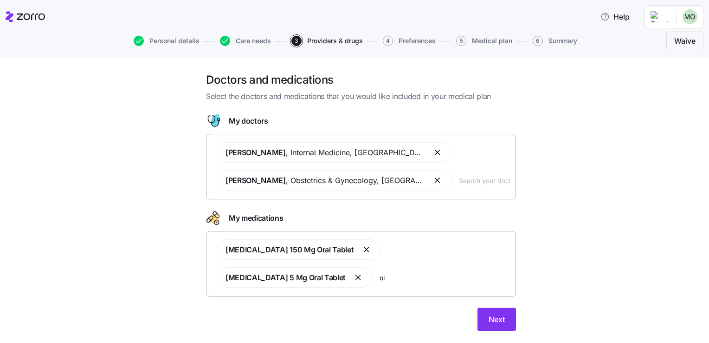
scroll to position [0, 0]
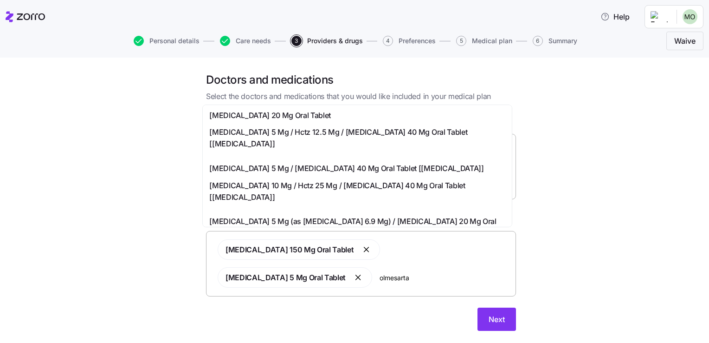
type input "[MEDICAL_DATA]"
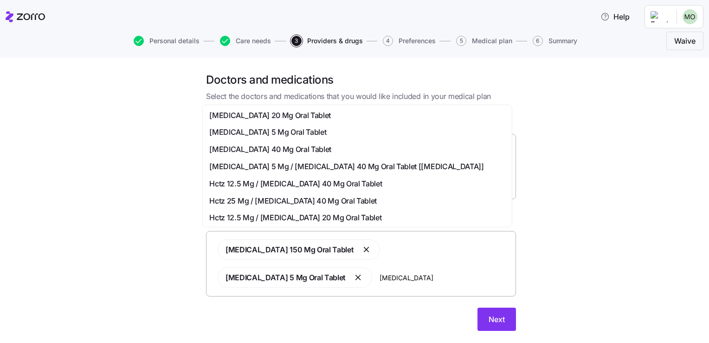
click at [331, 217] on span "Hctz 12.5 Mg / [MEDICAL_DATA] 20 Mg Oral Tablet" at bounding box center [295, 218] width 172 height 12
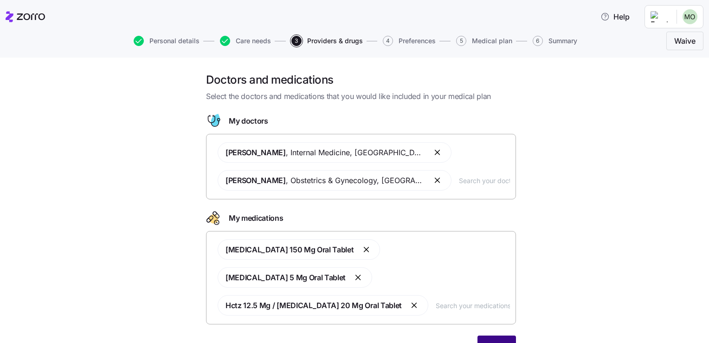
click at [503, 335] on button "Next" at bounding box center [497, 346] width 39 height 23
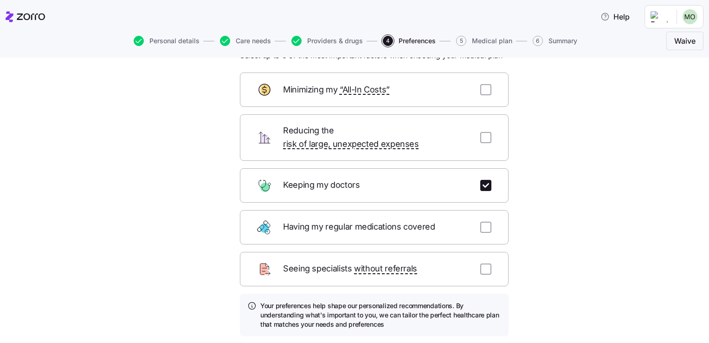
scroll to position [93, 0]
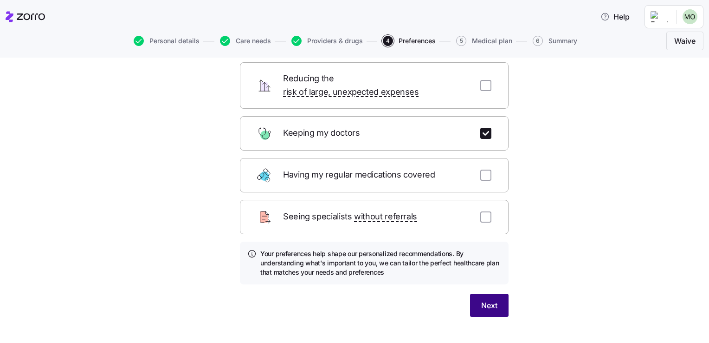
click at [492, 299] on span "Next" at bounding box center [489, 304] width 16 height 11
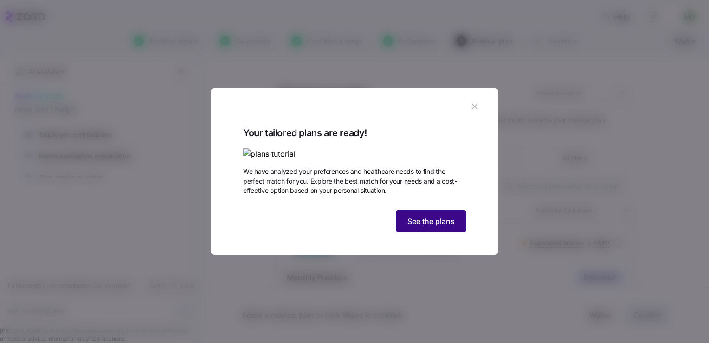
click at [452, 227] on span "See the plans" at bounding box center [431, 220] width 47 height 11
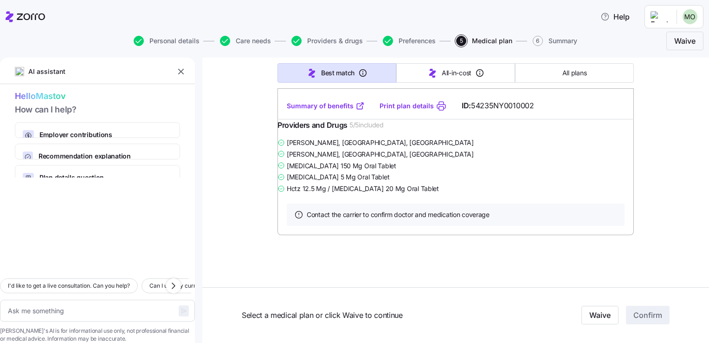
scroll to position [23418, 0]
type textarea "x"
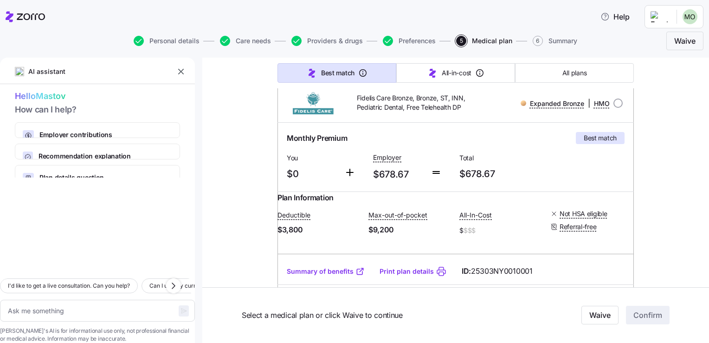
scroll to position [0, 0]
